Goal: Information Seeking & Learning: Check status

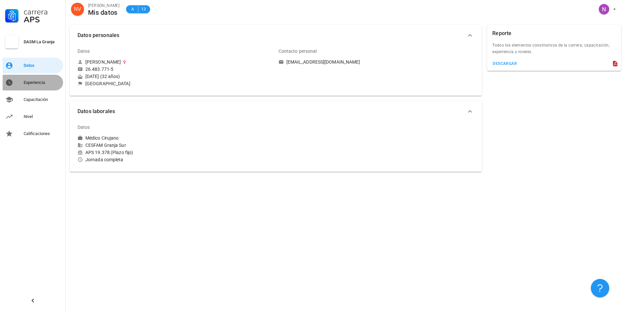
click at [42, 81] on div "Experiencia" at bounding box center [42, 82] width 37 height 5
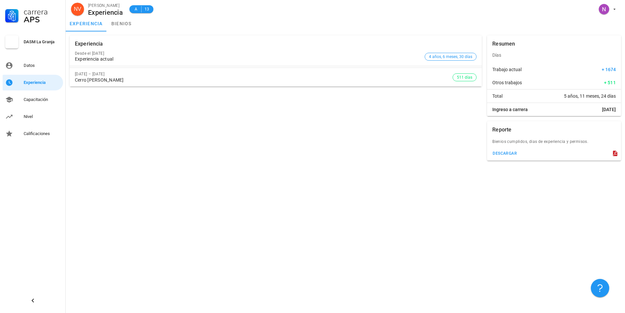
click at [108, 59] on div "Experiencia actual" at bounding box center [248, 59] width 347 height 6
click at [107, 76] on div "[DATE] – [DATE]" at bounding box center [263, 74] width 377 height 5
click at [40, 98] on div "Capacitación" at bounding box center [42, 99] width 37 height 5
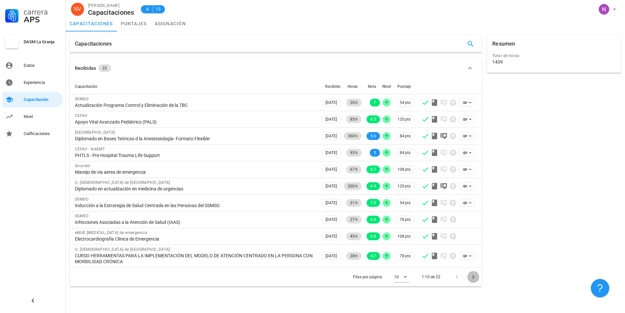
click at [473, 278] on icon "Página siguiente" at bounding box center [473, 277] width 8 height 8
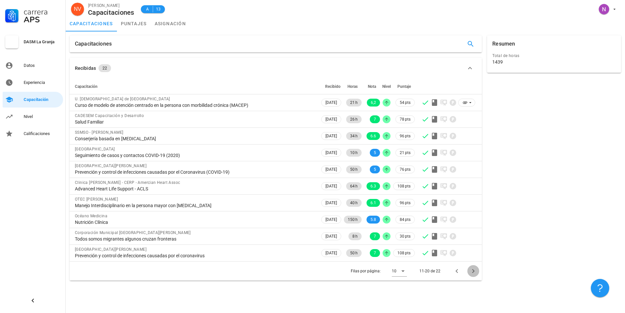
click at [474, 269] on icon "Página siguiente" at bounding box center [473, 271] width 8 height 8
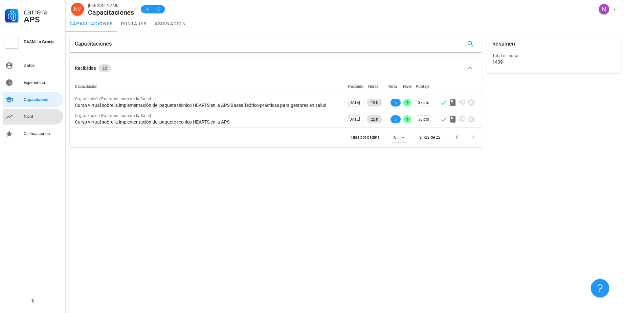
click at [34, 115] on div "Nivel" at bounding box center [42, 116] width 37 height 5
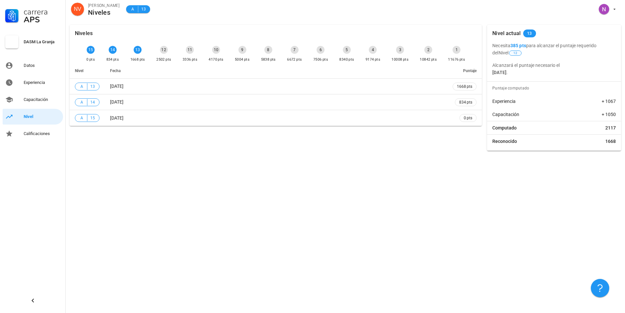
click at [513, 55] on span "12" at bounding box center [515, 53] width 12 height 5
click at [513, 52] on span "12" at bounding box center [515, 53] width 4 height 5
click at [520, 47] on b "385 pts" at bounding box center [518, 45] width 16 height 5
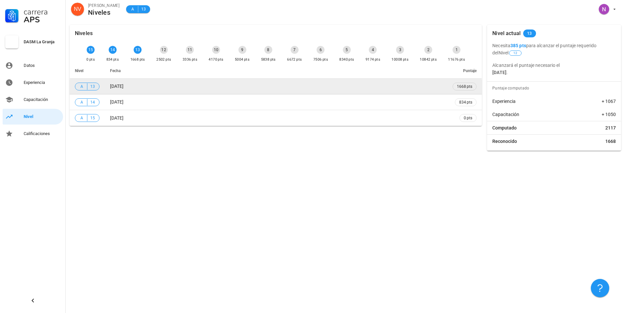
click at [94, 88] on span "13" at bounding box center [92, 86] width 5 height 7
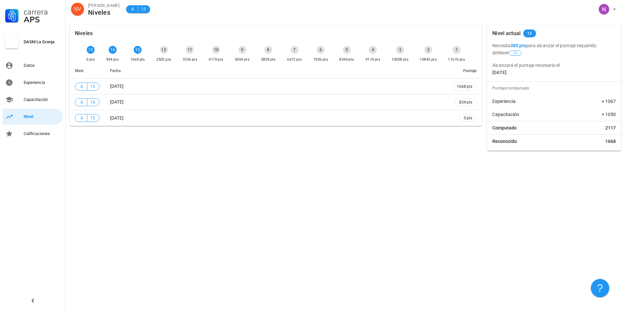
click at [160, 51] on div "12" at bounding box center [164, 50] width 8 height 8
click at [160, 49] on div "12" at bounding box center [164, 50] width 8 height 8
click at [38, 134] on div "Calificaciones" at bounding box center [42, 133] width 37 height 5
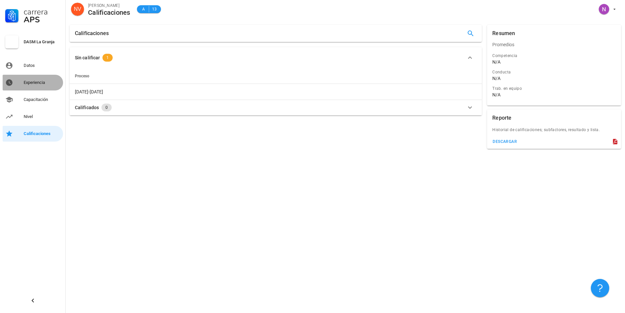
click at [43, 84] on div "Experiencia" at bounding box center [42, 82] width 37 height 5
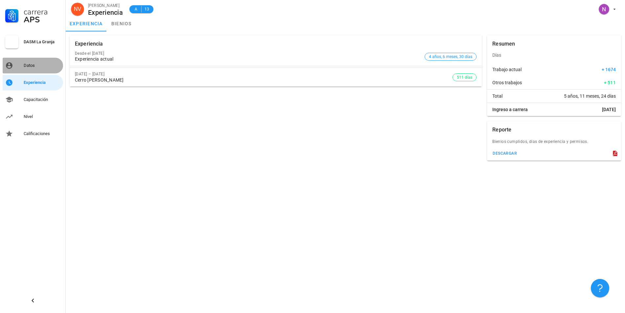
click at [42, 69] on div "Datos" at bounding box center [42, 65] width 37 height 11
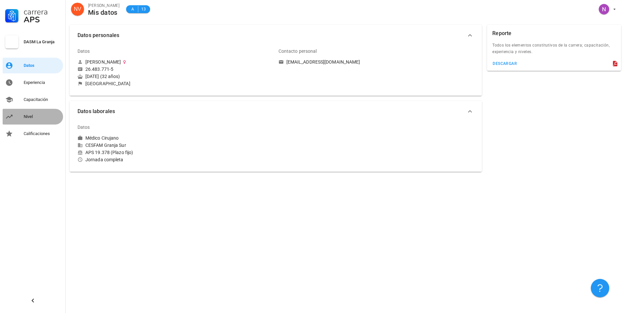
click at [36, 117] on div "Nivel" at bounding box center [42, 116] width 37 height 5
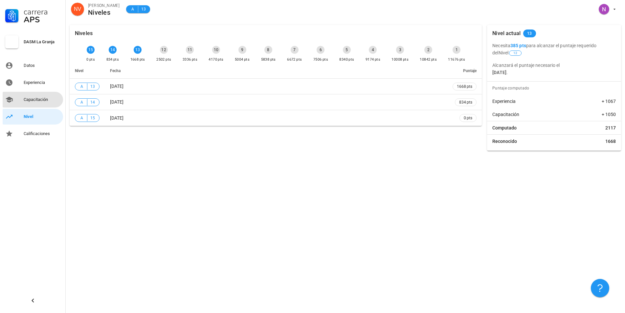
click at [34, 99] on div "Capacitación" at bounding box center [42, 99] width 37 height 5
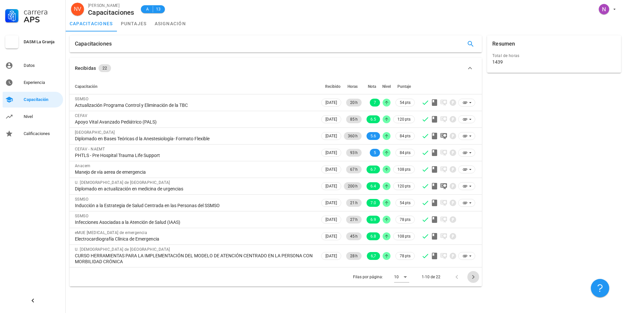
click at [472, 278] on icon "Página siguiente" at bounding box center [473, 277] width 8 height 8
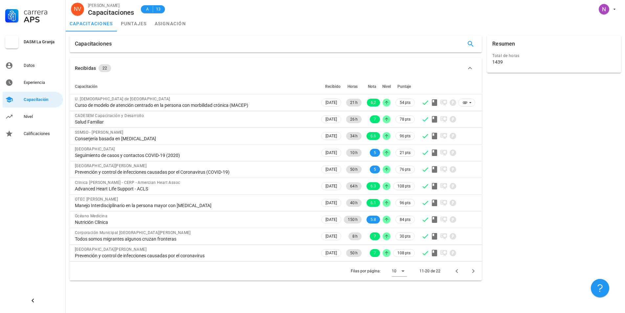
click at [472, 277] on div "Filas por página: 10 11-20 de 22" at bounding box center [276, 271] width 412 height 19
